Goal: Information Seeking & Learning: Check status

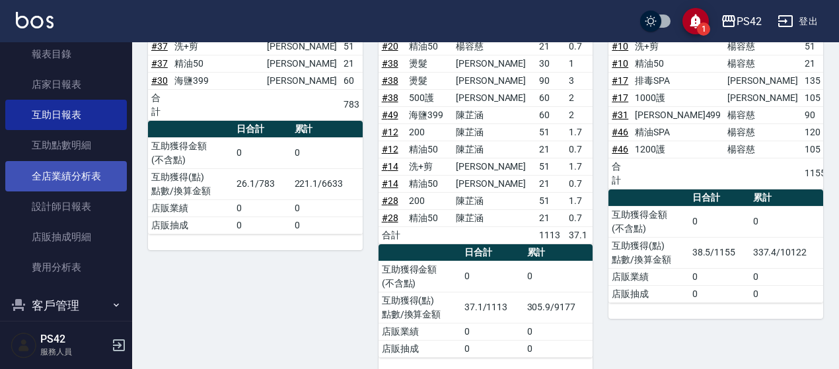
scroll to position [390, 0]
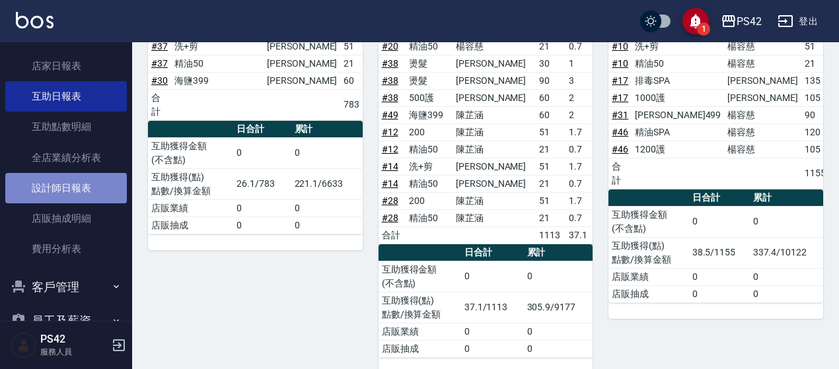
click at [68, 188] on link "設計師日報表" at bounding box center [65, 188] width 121 height 30
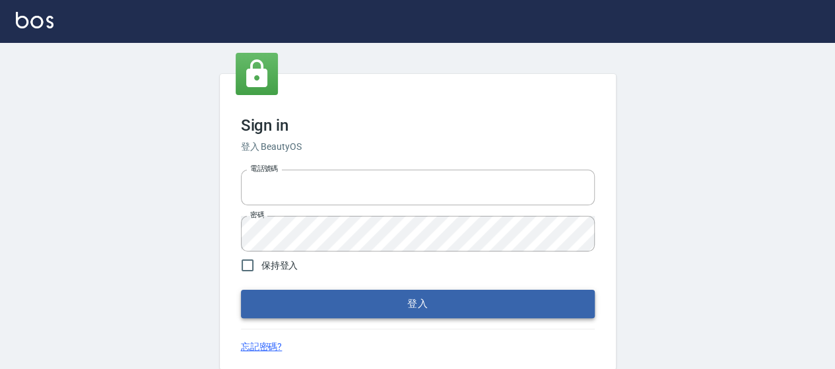
type input "0426657169"
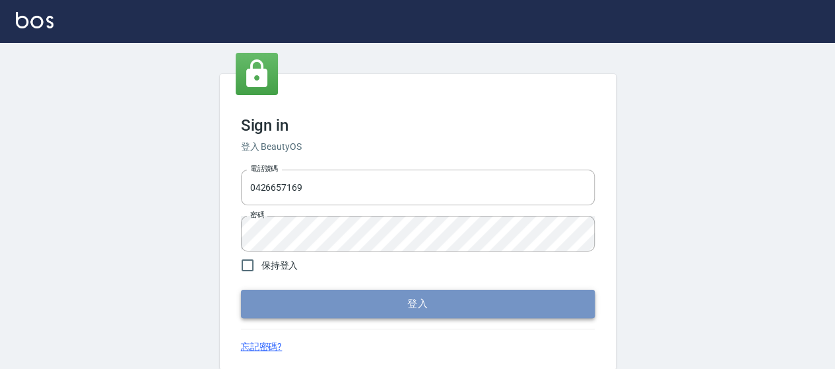
click at [356, 310] on button "登入" at bounding box center [418, 304] width 354 height 28
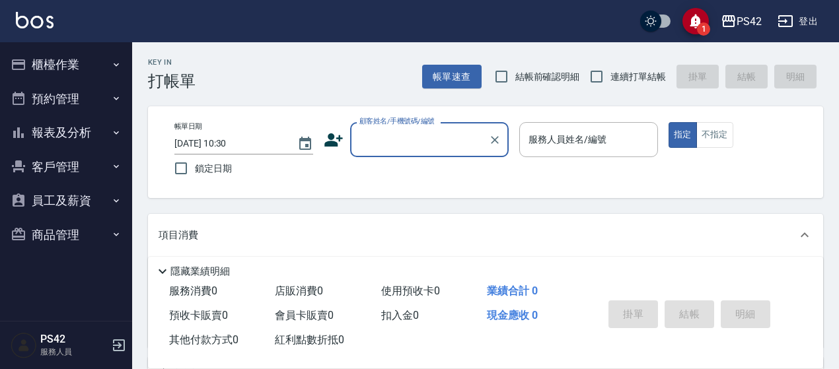
click at [57, 129] on button "報表及分析" at bounding box center [65, 133] width 121 height 34
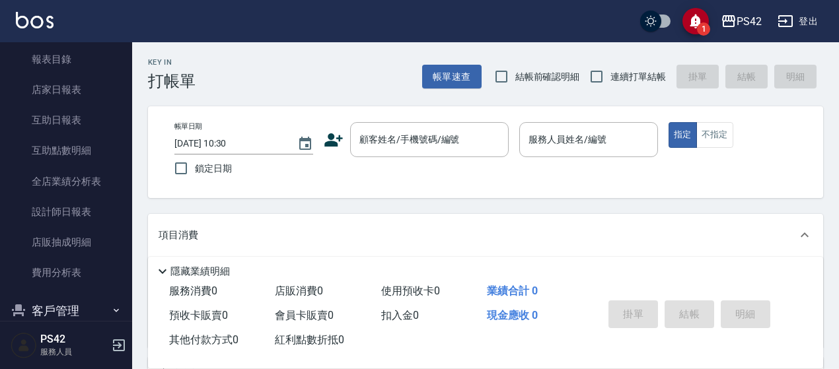
scroll to position [132, 0]
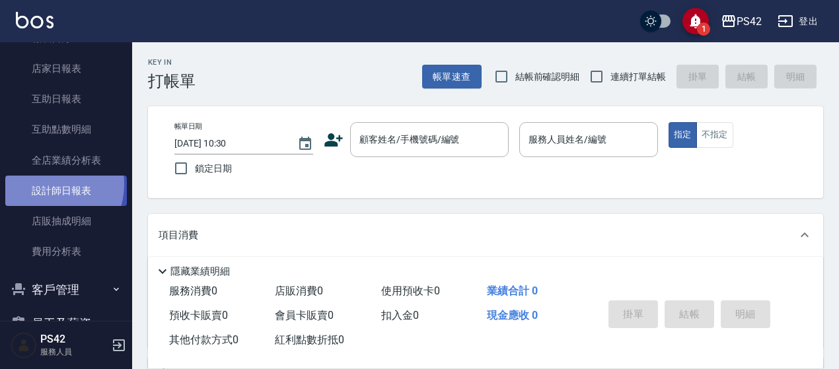
click at [44, 184] on link "設計師日報表" at bounding box center [65, 191] width 121 height 30
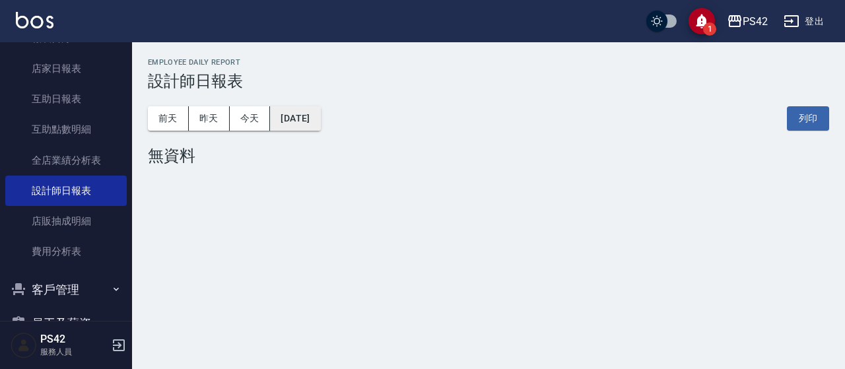
click at [320, 122] on button "[DATE]" at bounding box center [295, 118] width 50 height 24
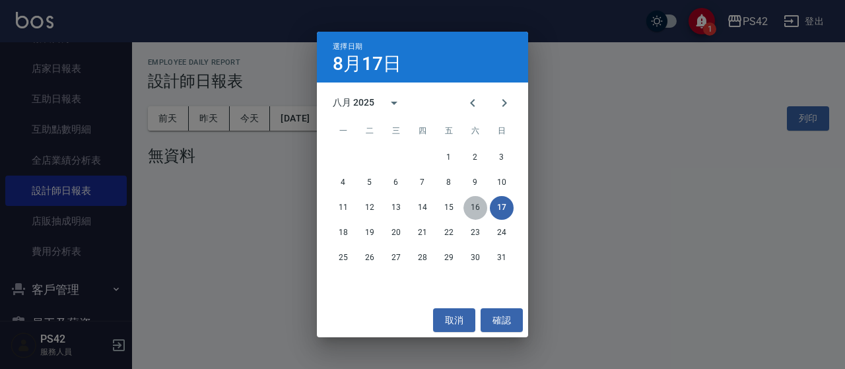
click at [480, 209] on button "16" at bounding box center [476, 208] width 24 height 24
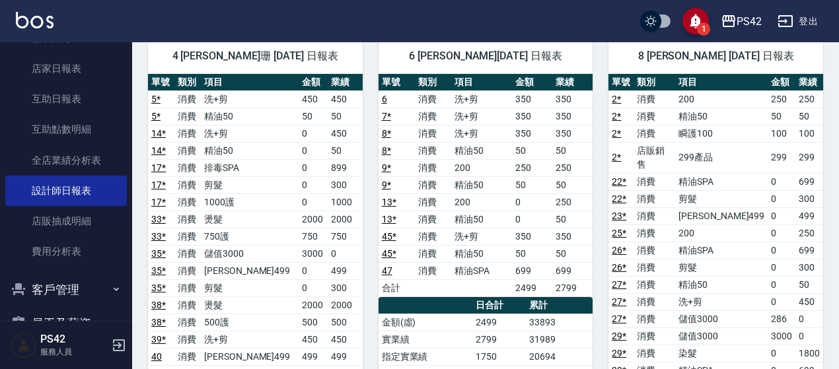
scroll to position [660, 0]
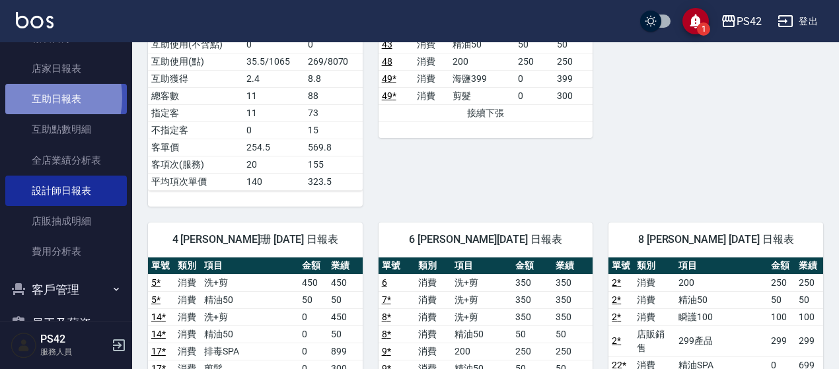
click at [32, 98] on link "互助日報表" at bounding box center [65, 99] width 121 height 30
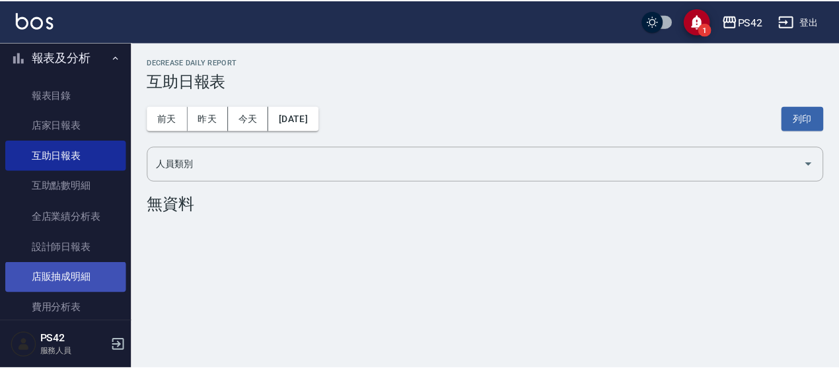
scroll to position [132, 0]
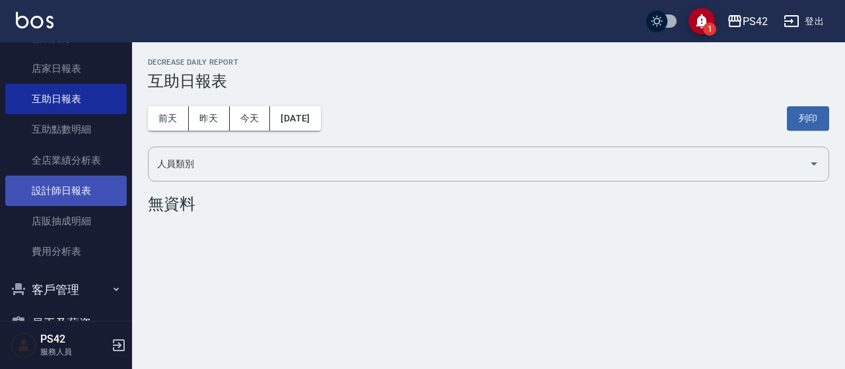
click at [79, 193] on link "設計師日報表" at bounding box center [65, 191] width 121 height 30
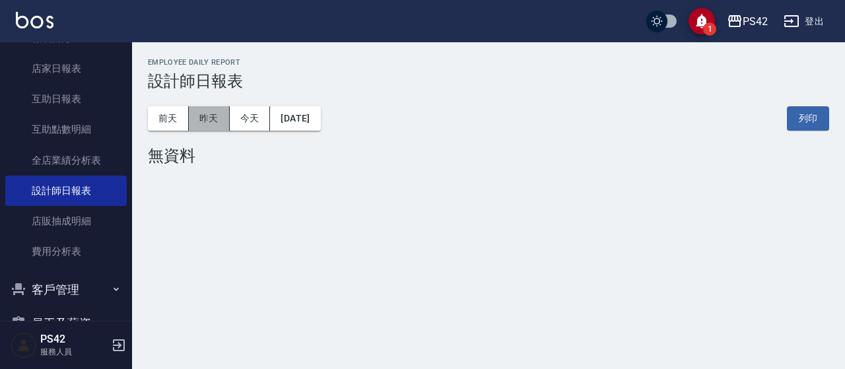
click at [220, 125] on button "昨天" at bounding box center [209, 118] width 41 height 24
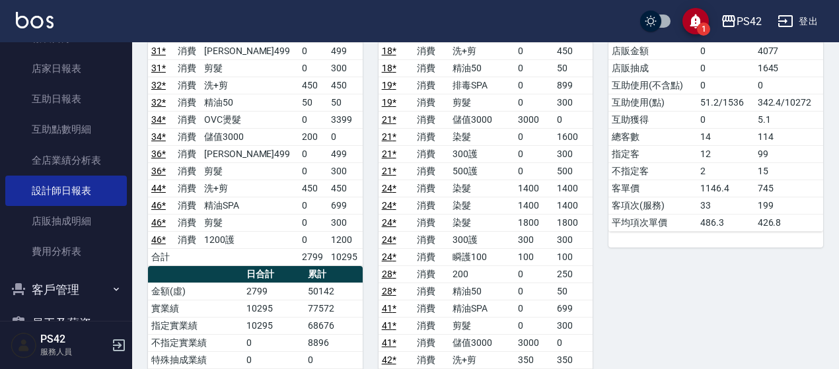
scroll to position [66, 0]
